Goal: Information Seeking & Learning: Find specific fact

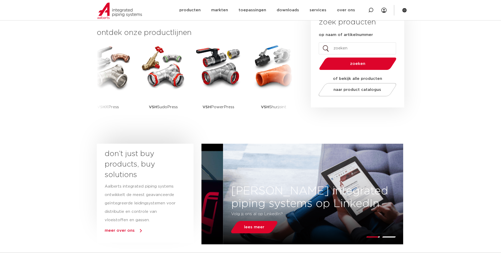
scroll to position [131, 0]
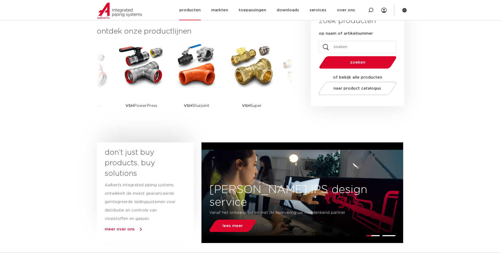
click at [196, 10] on link "producten" at bounding box center [189, 10] width 21 height 20
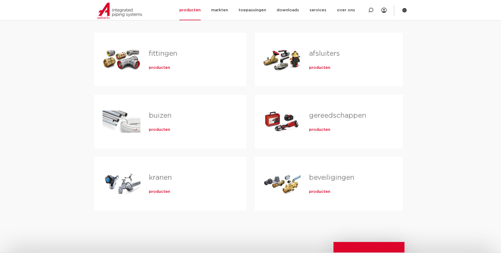
scroll to position [131, 0]
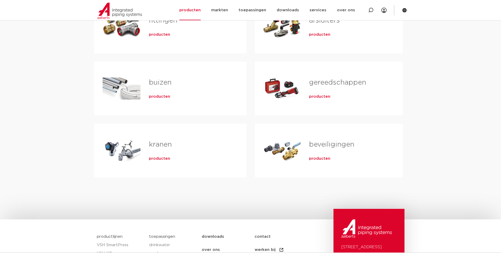
click at [161, 155] on div "producten" at bounding box center [189, 157] width 81 height 7
drag, startPoint x: 158, startPoint y: 155, endPoint x: 159, endPoint y: 160, distance: 5.0
click at [159, 157] on div "producten" at bounding box center [189, 157] width 81 height 7
click at [159, 160] on span "producten" at bounding box center [159, 158] width 21 height 5
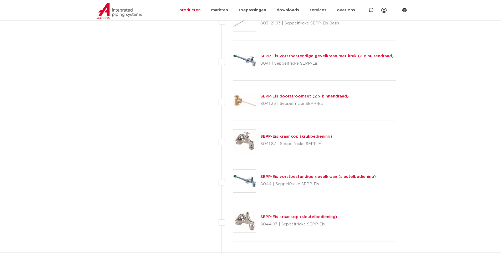
scroll to position [1050, 0]
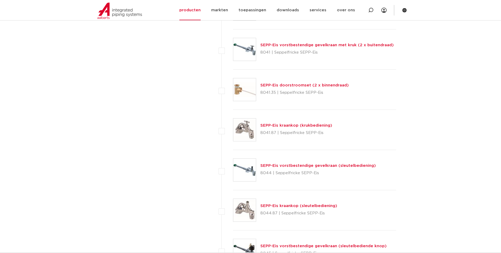
click at [279, 127] on link "SEPP-Eis kraankop (krukbediening)" at bounding box center [296, 126] width 72 height 4
click at [279, 125] on link "SEPP-Eis kraankop (krukbediening)" at bounding box center [296, 126] width 72 height 4
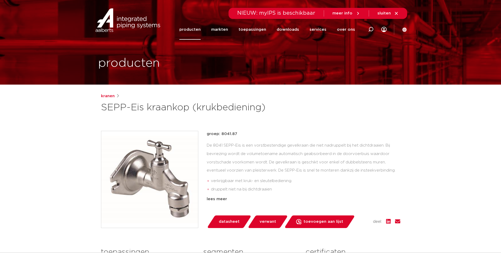
click at [234, 134] on p "groep: 8041.87" at bounding box center [303, 134] width 193 height 6
copy p "8041.87"
